Goal: Transaction & Acquisition: Subscribe to service/newsletter

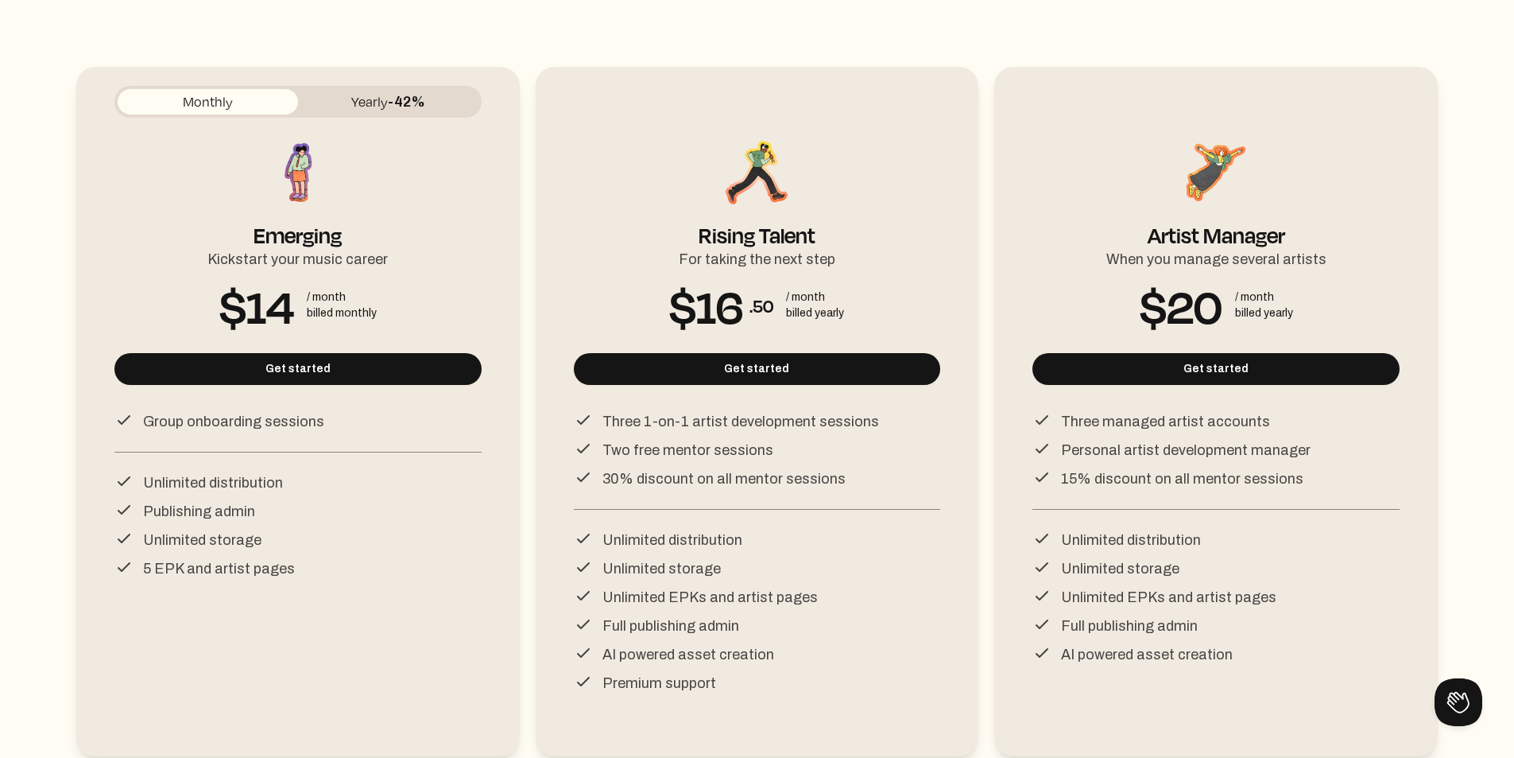
scroll to position [159, 0]
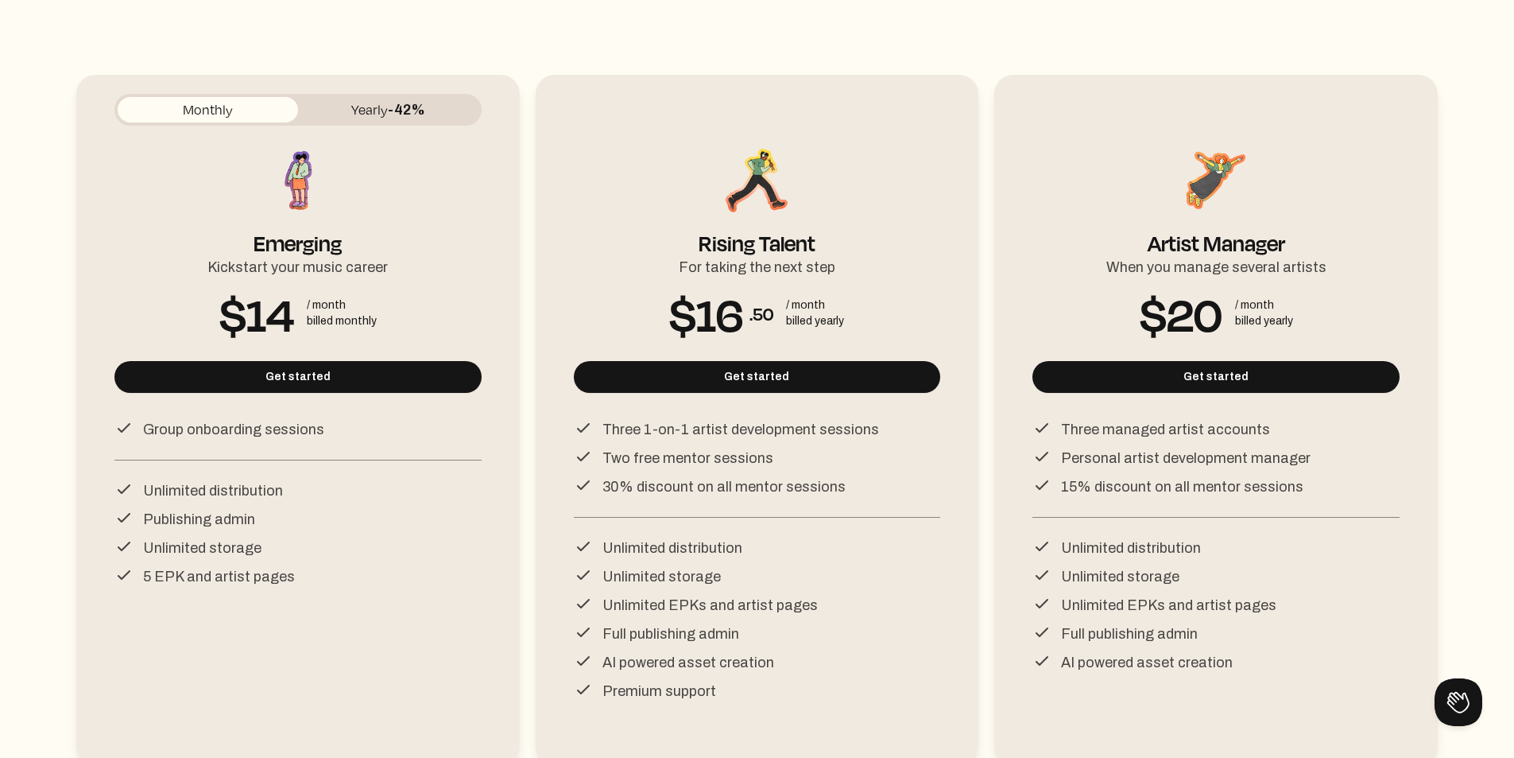
click at [372, 102] on button "Yearly -42%" at bounding box center [388, 109] width 180 height 25
click at [815, 33] on div "Launch Your Music Career Monthly Yearly -42% Emerging Kickstart your music care…" at bounding box center [757, 347] width 1362 height 785
